Goal: Navigation & Orientation: Find specific page/section

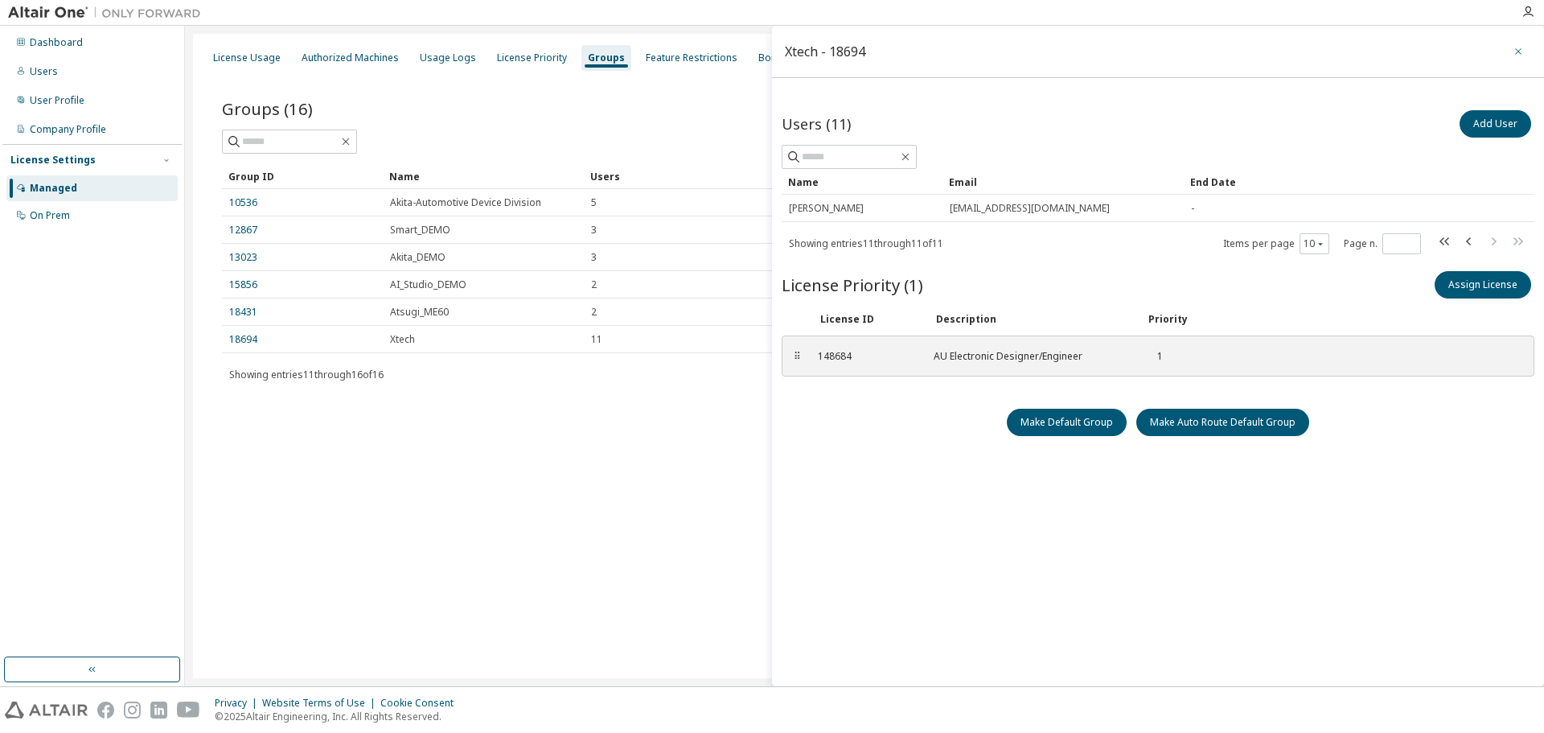
click at [1513, 53] on icon "button" at bounding box center [1518, 51] width 11 height 13
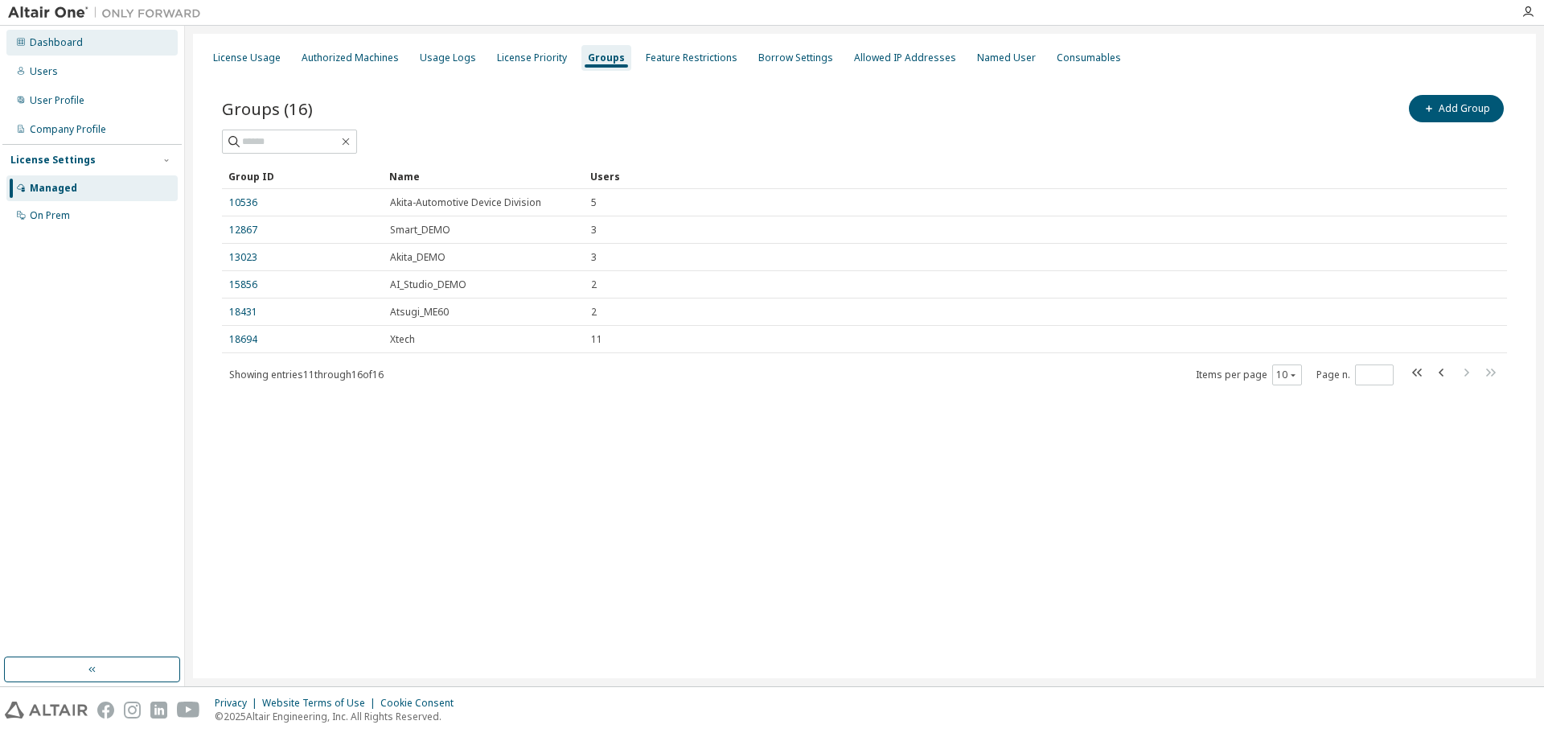
click at [72, 42] on div "Dashboard" at bounding box center [56, 42] width 53 height 13
